Goal: Task Accomplishment & Management: Use online tool/utility

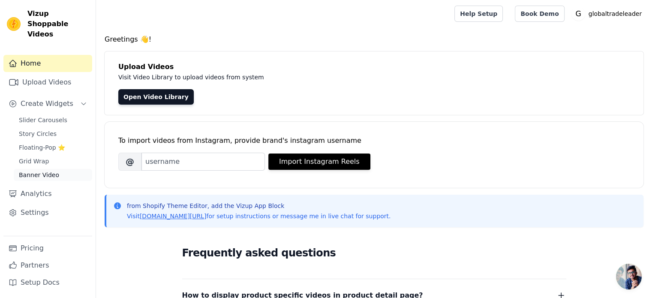
click at [42, 171] on span "Banner Video" at bounding box center [39, 175] width 40 height 9
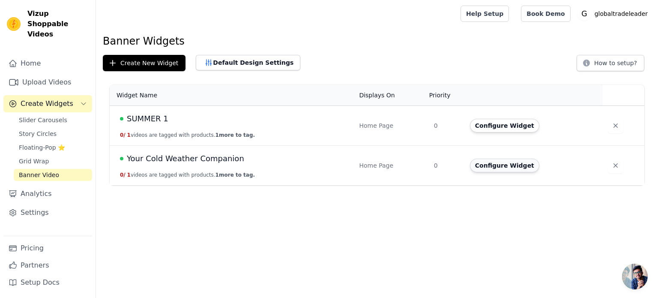
click at [516, 166] on button "Configure Widget" at bounding box center [504, 166] width 69 height 14
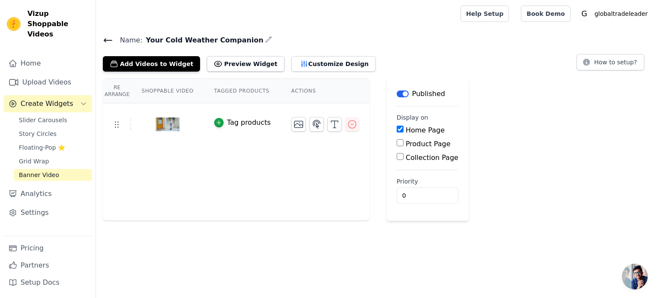
click at [397, 94] on button "Label" at bounding box center [403, 93] width 12 height 7
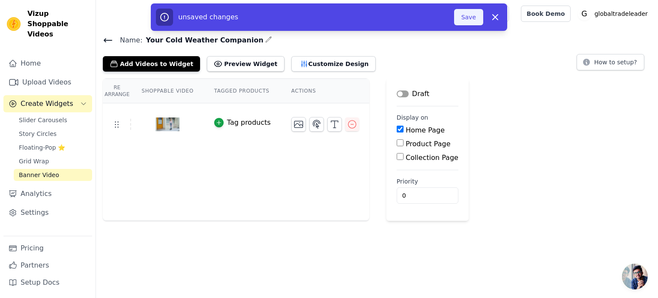
click at [461, 12] on button "Save" at bounding box center [468, 17] width 29 height 16
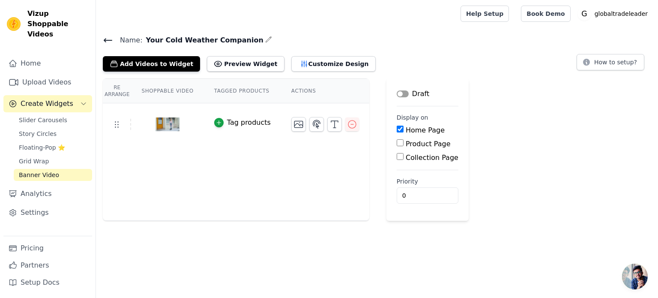
click at [397, 91] on button "Label" at bounding box center [403, 93] width 12 height 7
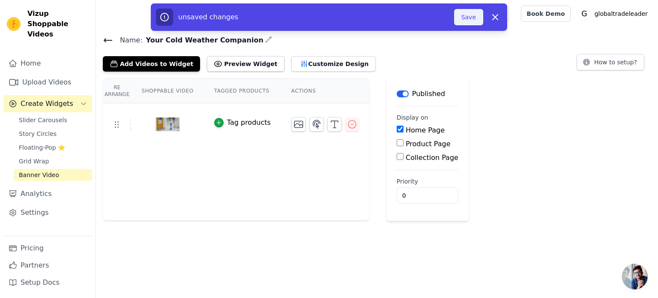
click at [473, 13] on button "Save" at bounding box center [468, 17] width 29 height 16
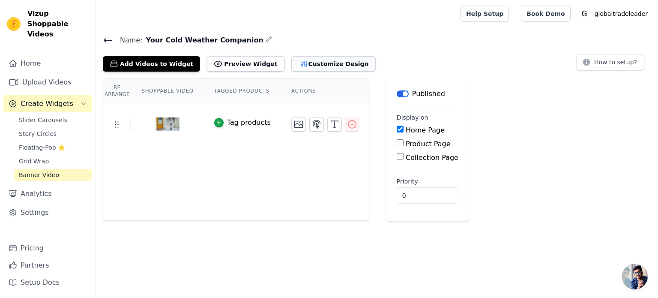
click at [305, 61] on button "Customize Design" at bounding box center [333, 63] width 84 height 15
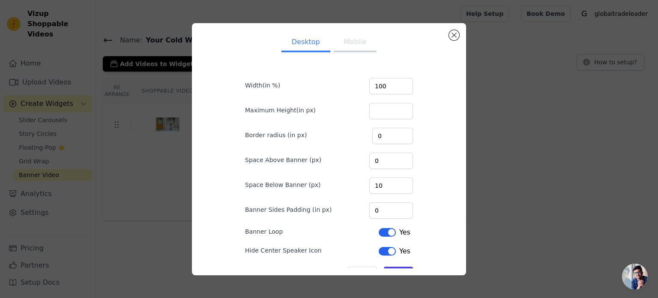
click at [355, 39] on button "Mobile" at bounding box center [355, 42] width 43 height 19
click at [458, 36] on button "Close modal" at bounding box center [454, 35] width 10 height 10
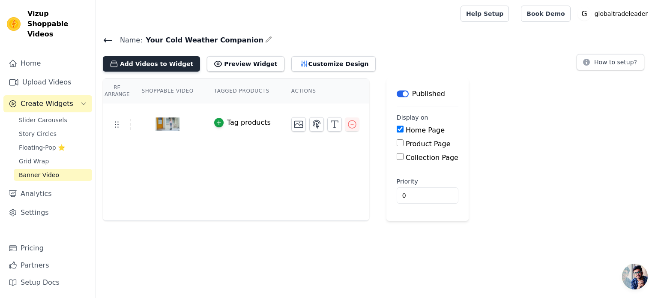
click at [137, 66] on button "Add Videos to Widget" at bounding box center [151, 63] width 97 height 15
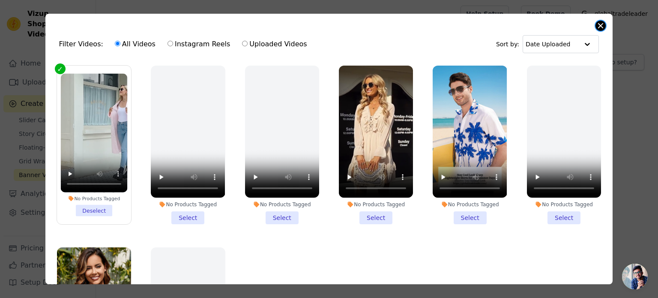
click at [602, 24] on button "Close modal" at bounding box center [601, 26] width 10 height 10
